Goal: Complete application form: Complete application form

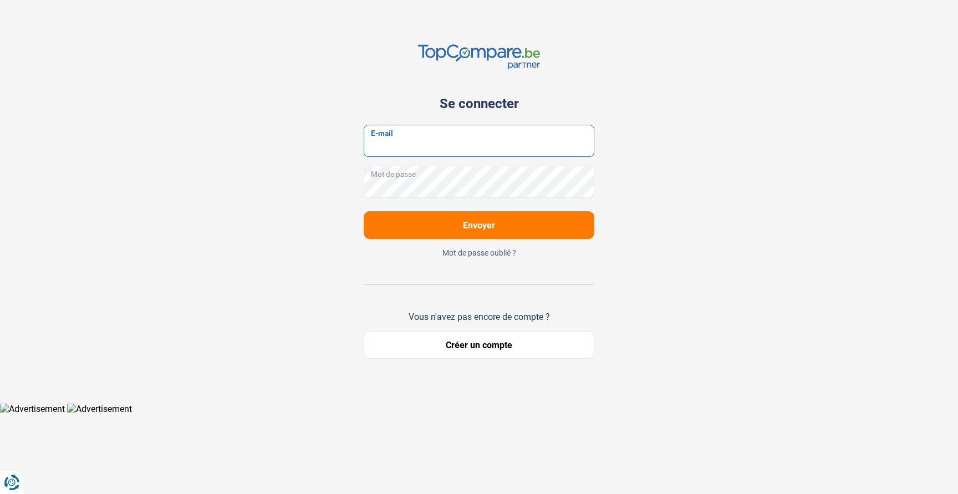
type input "[EMAIL_ADDRESS][DOMAIN_NAME]"
click at [488, 229] on span "Envoyer" at bounding box center [479, 225] width 32 height 11
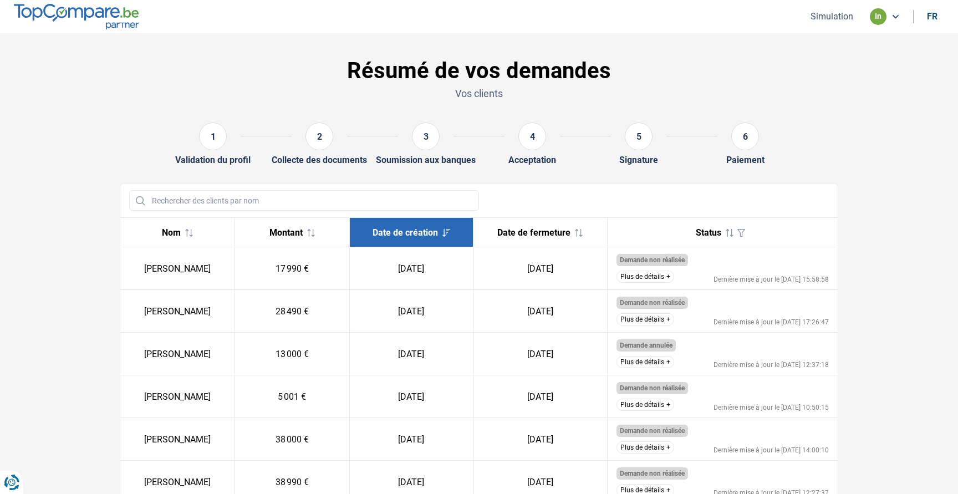
click at [813, 24] on ul "Simulation in fr" at bounding box center [872, 16] width 144 height 17
click at [828, 16] on button "Simulation" at bounding box center [831, 17] width 49 height 12
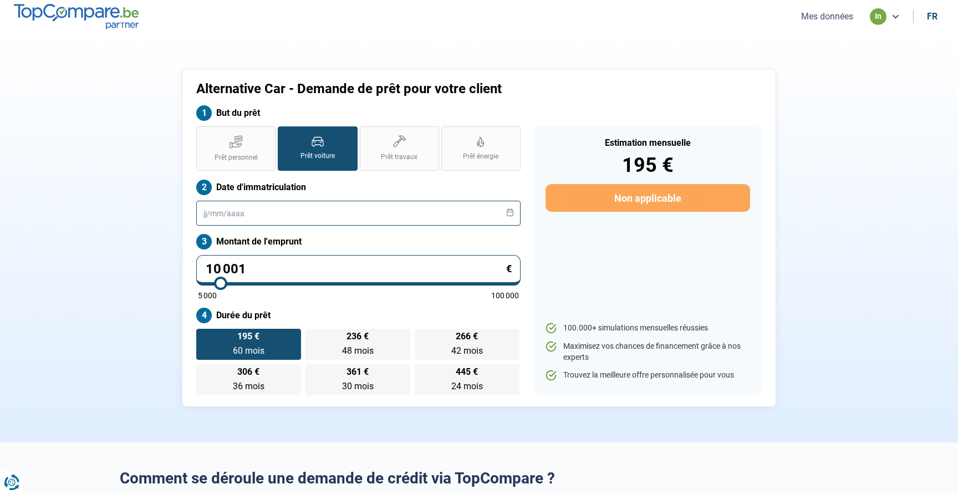
click at [271, 211] on input "text" at bounding box center [358, 213] width 324 height 25
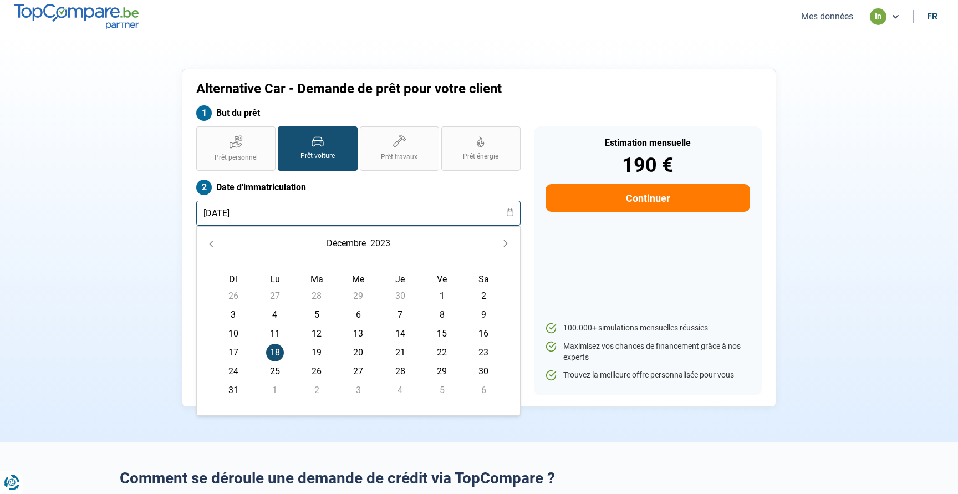
type input "[DATE]"
click at [273, 351] on span "18" at bounding box center [275, 353] width 18 height 18
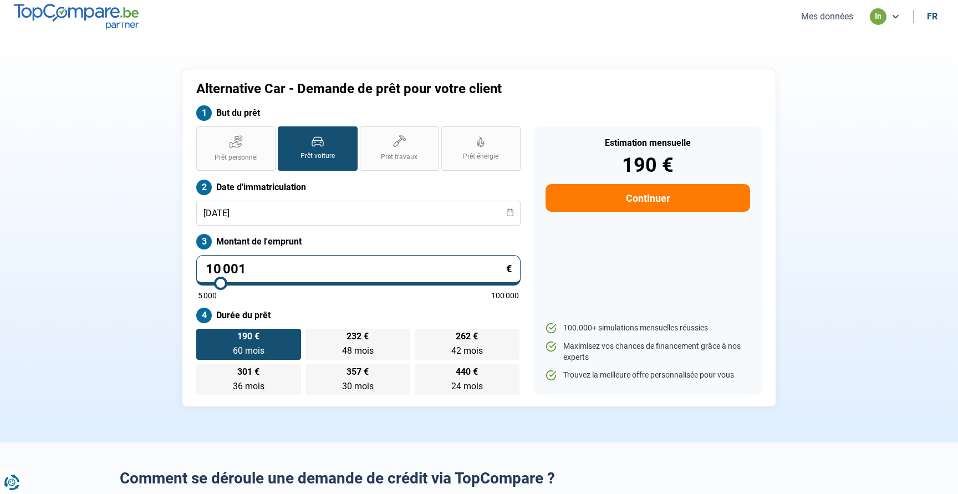
click at [263, 275] on input "10 001" at bounding box center [358, 270] width 324 height 30
type input "2"
type input "5000"
type input "29"
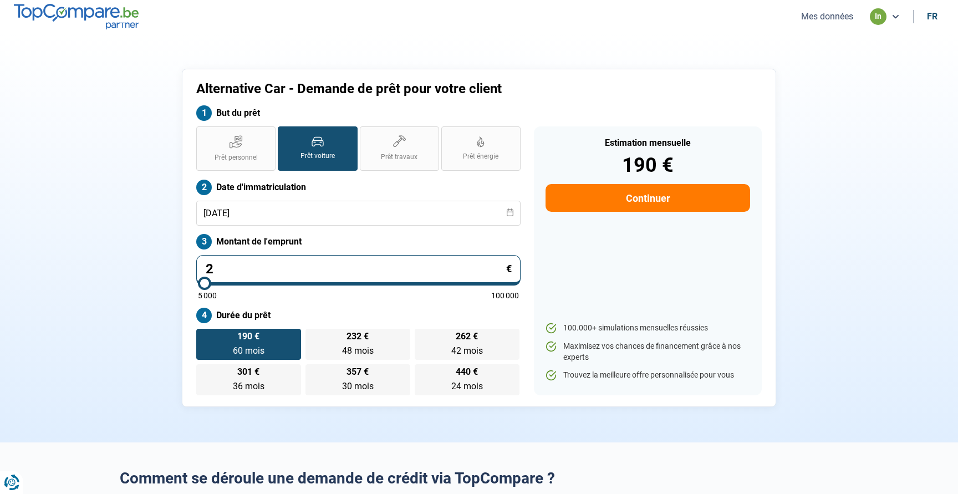
type input "5000"
type input "299"
type input "5000"
type input "2 999"
type input "5000"
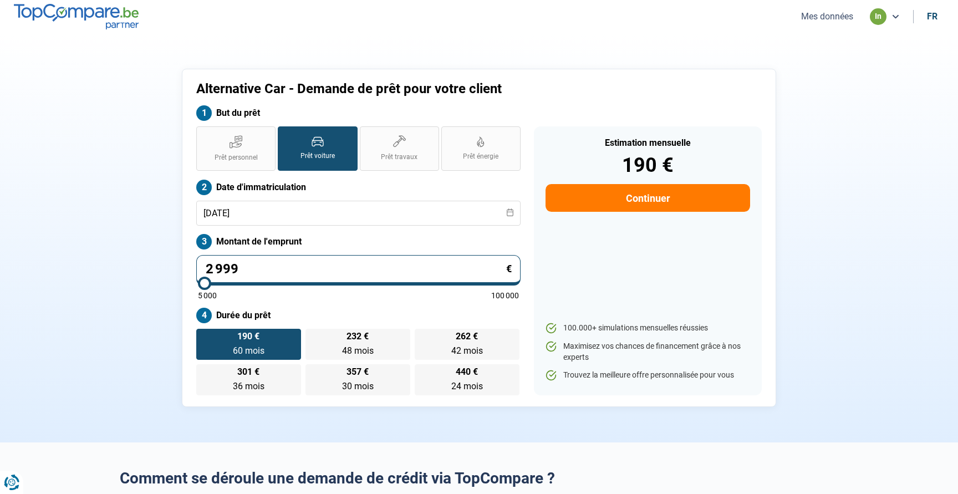
type input "29 990"
type input "30000"
type input "29 990"
type input "30000"
radio input "false"
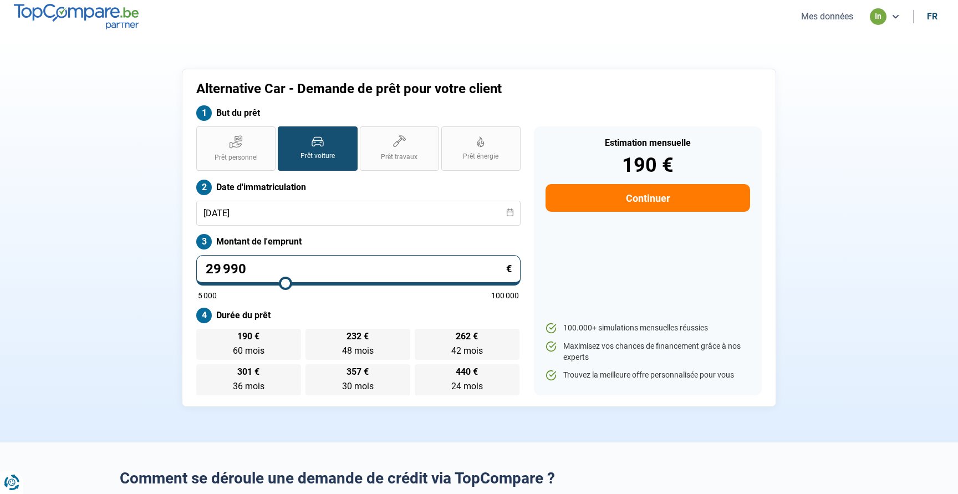
click at [111, 284] on section "Alternative Car - Demande de prêt pour votre client But du prêt Prêt personnel …" at bounding box center [479, 237] width 958 height 409
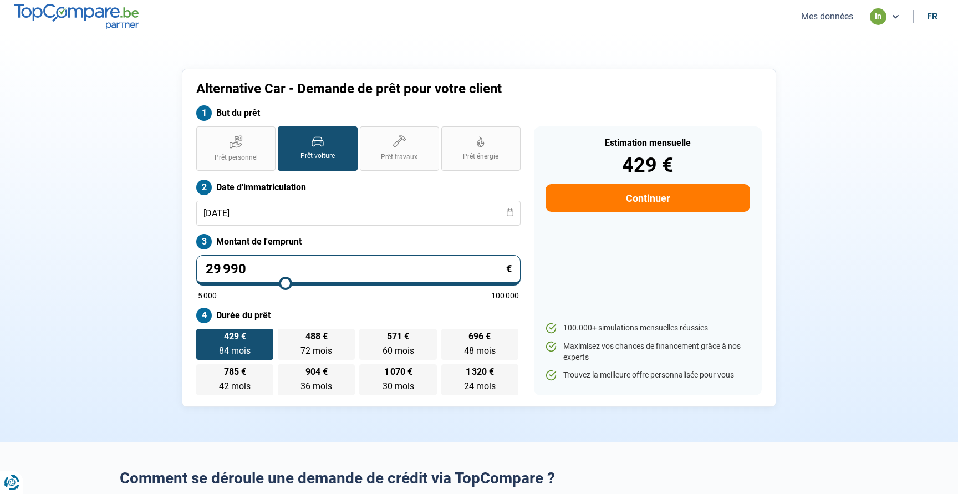
click at [160, 257] on div "Alternative Car - Demande de prêt pour votre client But du prêt Prêt personnel …" at bounding box center [479, 238] width 732 height 338
click at [641, 202] on button "Continuer" at bounding box center [647, 198] width 205 height 28
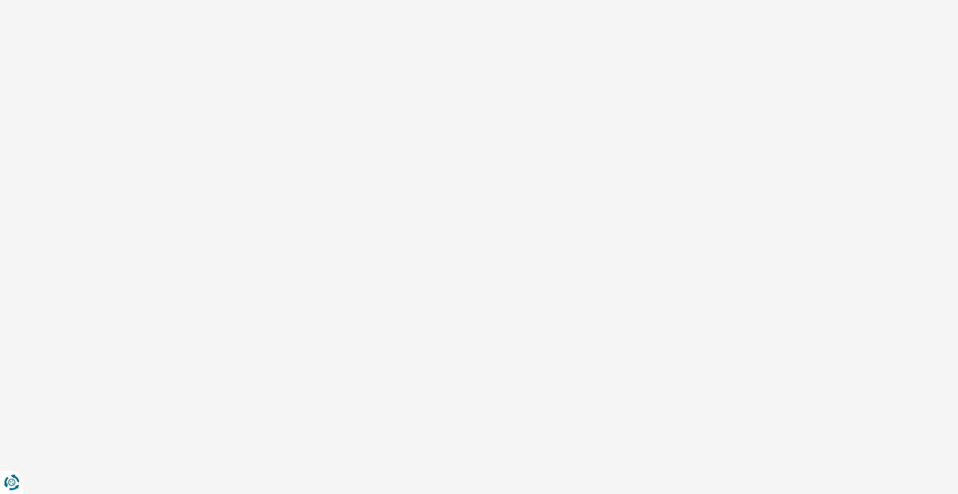
select select "32"
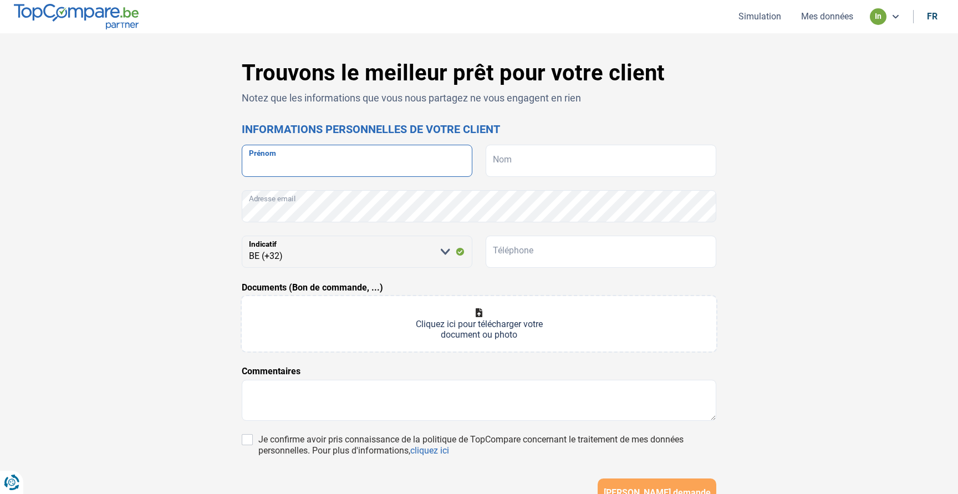
click at [334, 171] on input "Prénom" at bounding box center [357, 161] width 231 height 32
type input "S"
type input "[PERSON_NAME]"
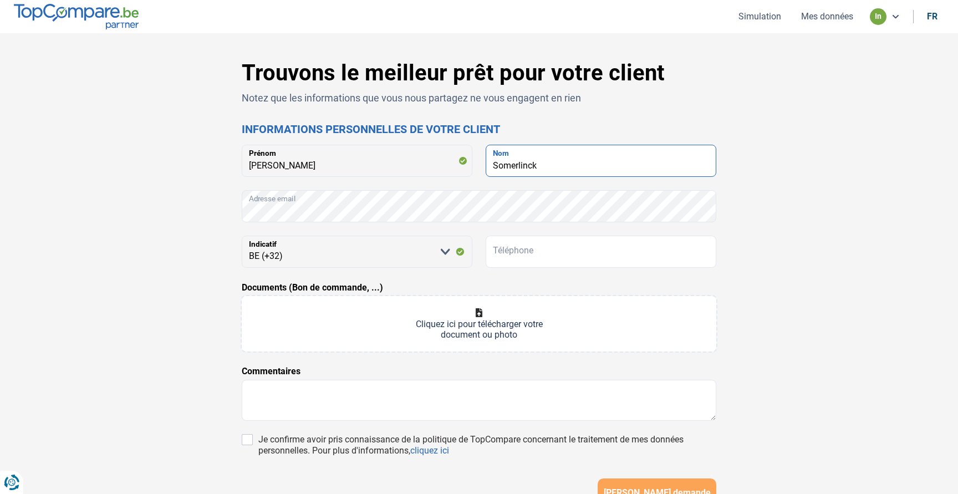
type input "Somerlinck"
click at [537, 262] on input "Téléphone" at bounding box center [601, 252] width 231 height 32
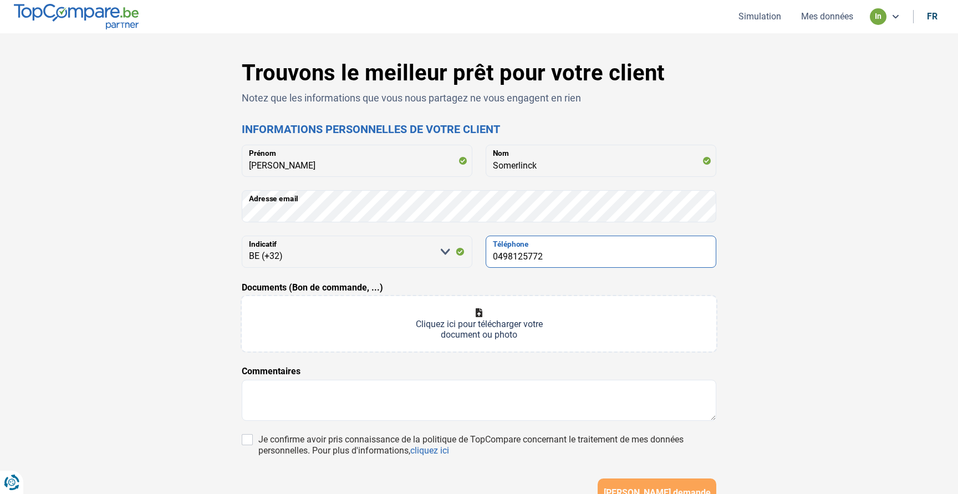
type input "0498125772"
click at [514, 285] on div "Documents (Bon de commande, ...) Cliquez ici pour télécharger votre document ou…" at bounding box center [479, 316] width 474 height 70
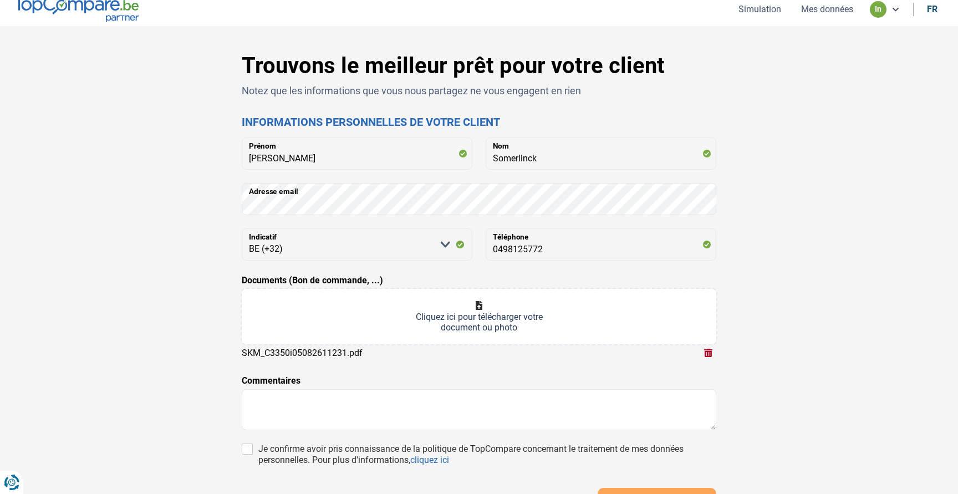
type input "C:\fakepath\SKM_C3350i05082611230.pdf"
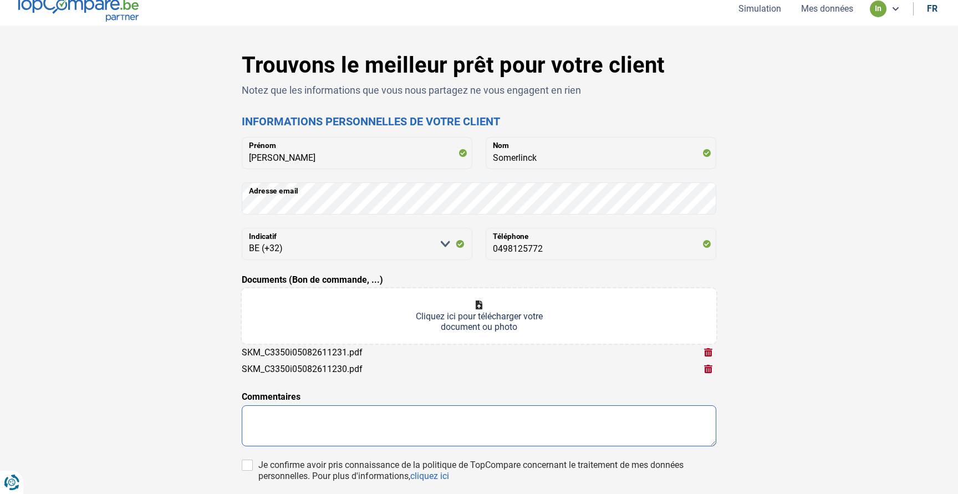
click at [370, 427] on textarea at bounding box center [479, 425] width 474 height 41
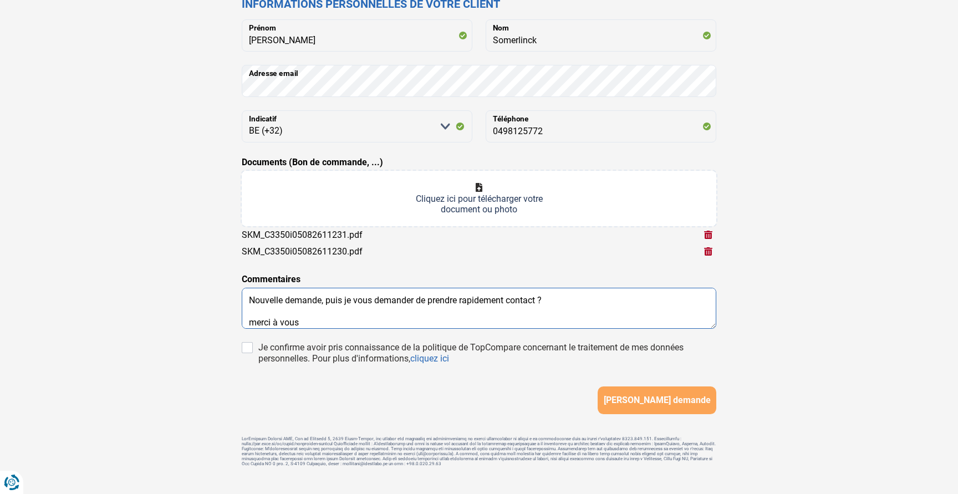
scroll to position [145, 0]
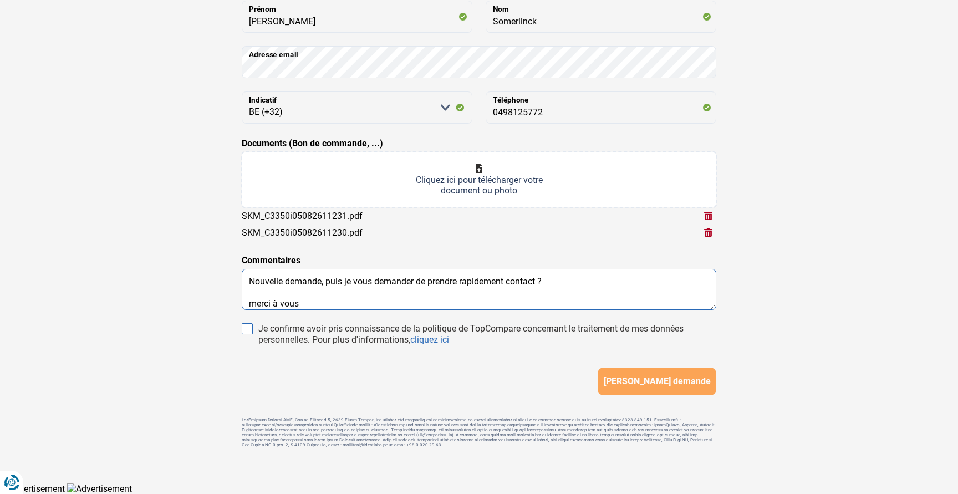
type textarea "Bonjour, Nouvelle demande, puis je vous demander de prendre rapidement contact …"
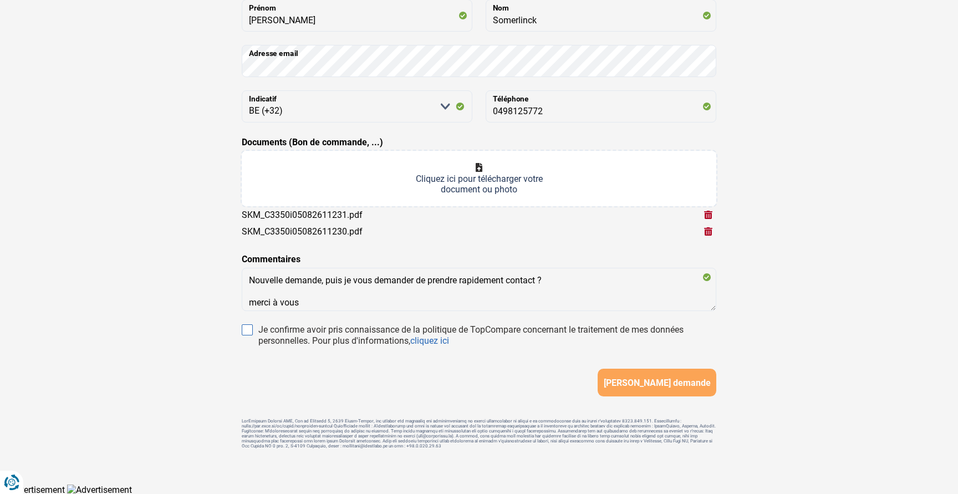
drag, startPoint x: 250, startPoint y: 327, endPoint x: 345, endPoint y: 331, distance: 95.4
click at [250, 327] on input "Je confirme avoir pris connaissance de la politique de TopCompare concernant le…" at bounding box center [247, 329] width 11 height 11
checkbox input "true"
click at [639, 376] on button "[PERSON_NAME] demande" at bounding box center [657, 383] width 119 height 28
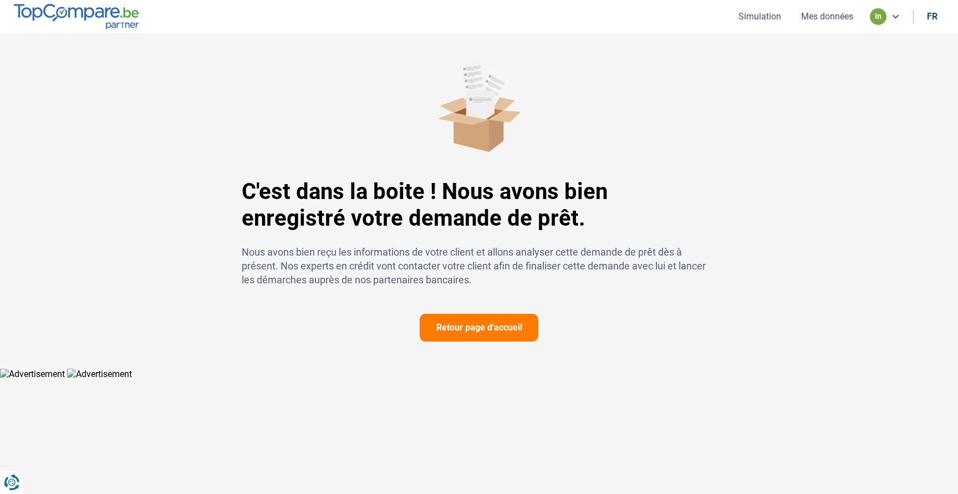
click at [95, 13] on img at bounding box center [76, 16] width 125 height 25
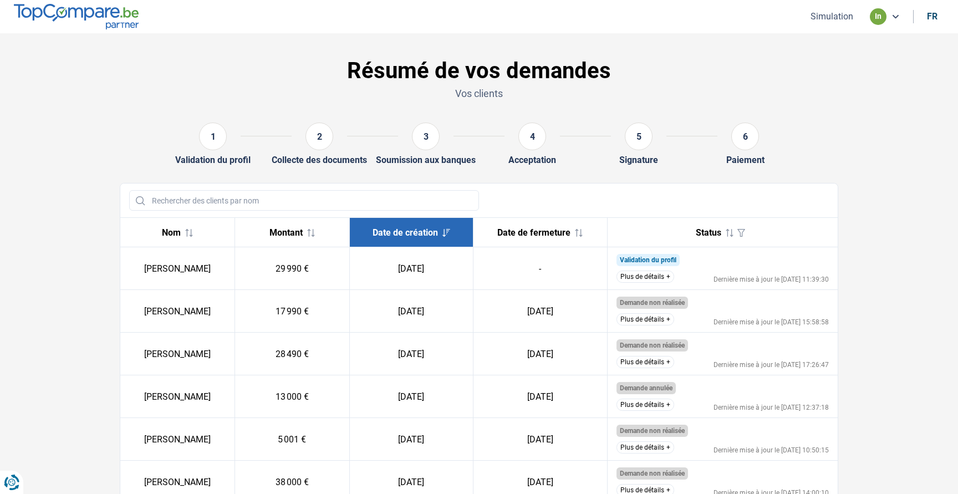
click at [659, 276] on button "Plus de détails" at bounding box center [645, 277] width 58 height 12
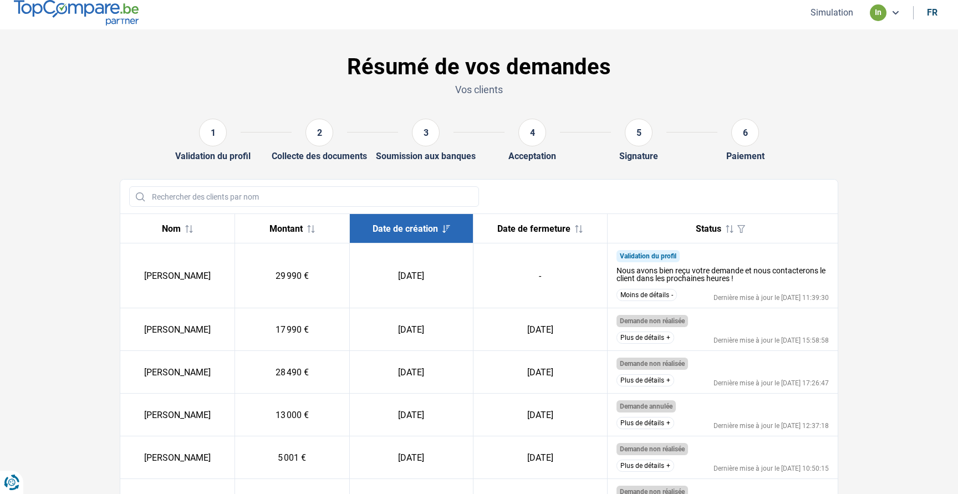
scroll to position [3, 0]
